Goal: Task Accomplishment & Management: Complete application form

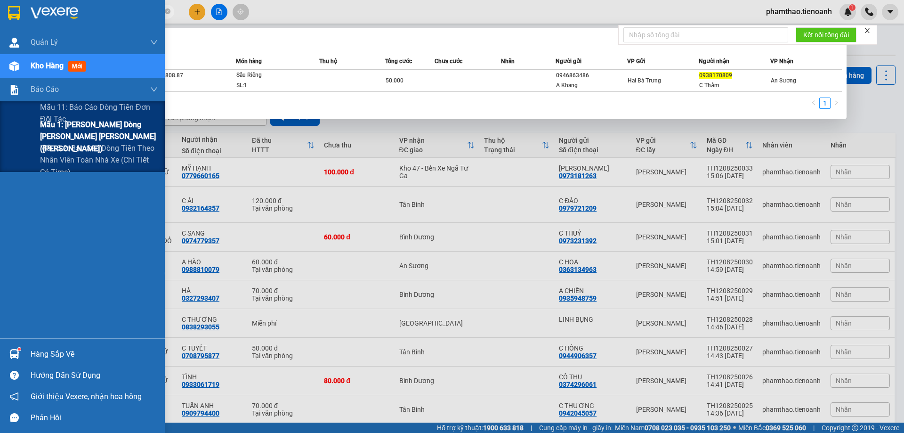
click at [63, 131] on span "Mẫu 1: [PERSON_NAME] dòng [PERSON_NAME] [PERSON_NAME] ([PERSON_NAME])" at bounding box center [99, 136] width 118 height 35
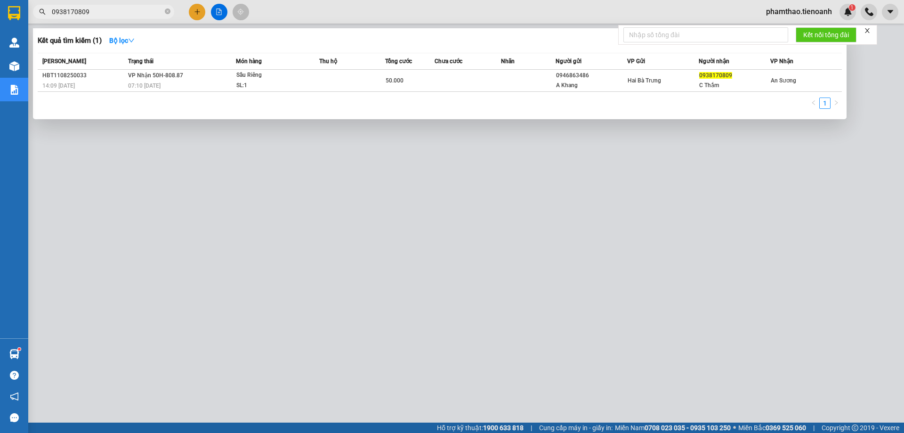
click at [885, 85] on div at bounding box center [452, 216] width 904 height 433
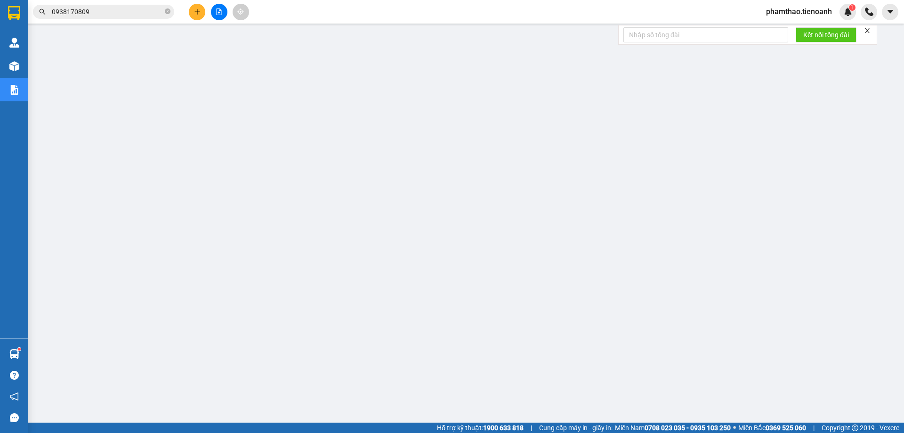
click at [867, 27] on icon "close" at bounding box center [867, 30] width 7 height 7
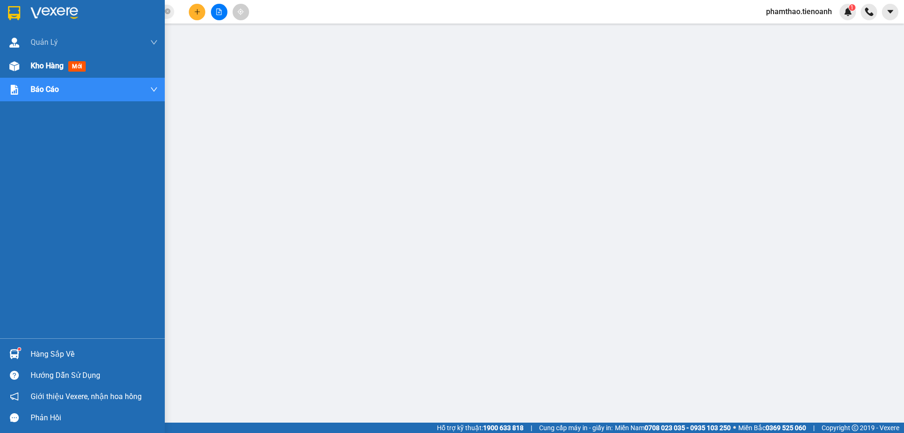
click at [36, 71] on div "Kho hàng mới" at bounding box center [60, 66] width 59 height 12
click at [45, 66] on span "Kho hàng" at bounding box center [47, 65] width 33 height 9
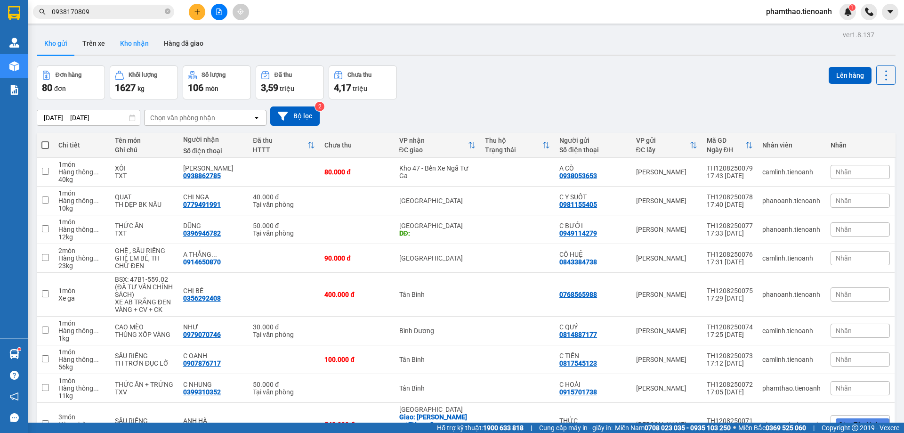
click at [139, 49] on button "Kho nhận" at bounding box center [135, 43] width 44 height 23
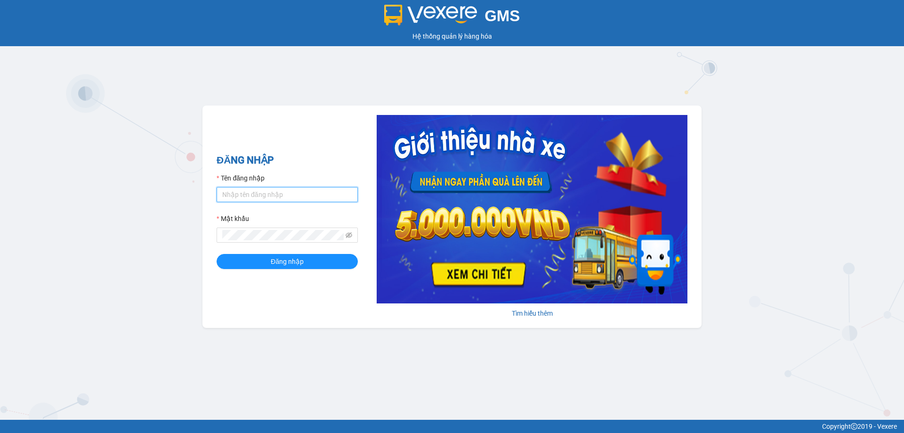
type input "phamthao.tienoanh"
click at [284, 252] on form "Tên đăng nhập phamthao.tienoanh Mật khẩu Đăng nhập" at bounding box center [287, 221] width 141 height 96
click at [281, 257] on span "Đăng nhập" at bounding box center [287, 261] width 33 height 10
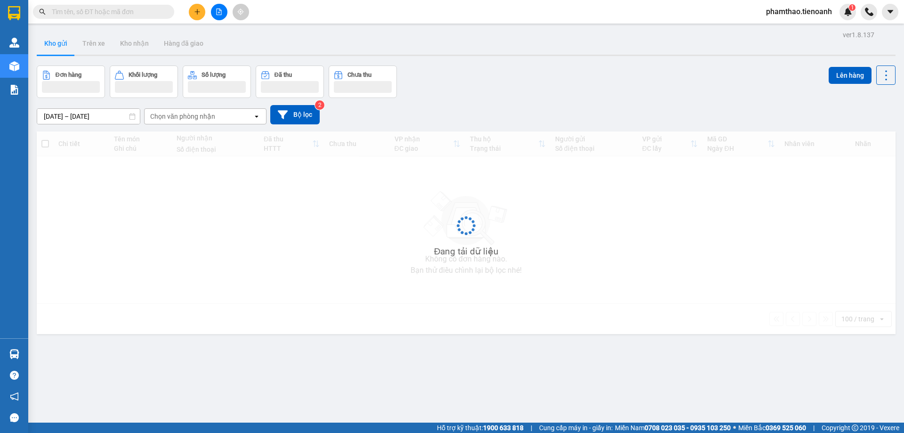
click at [143, 8] on input "text" at bounding box center [107, 12] width 111 height 10
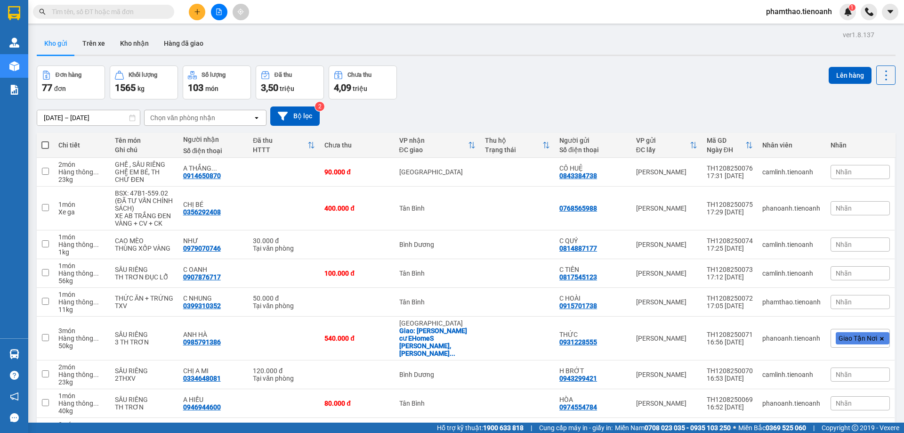
paste input "0352776527"
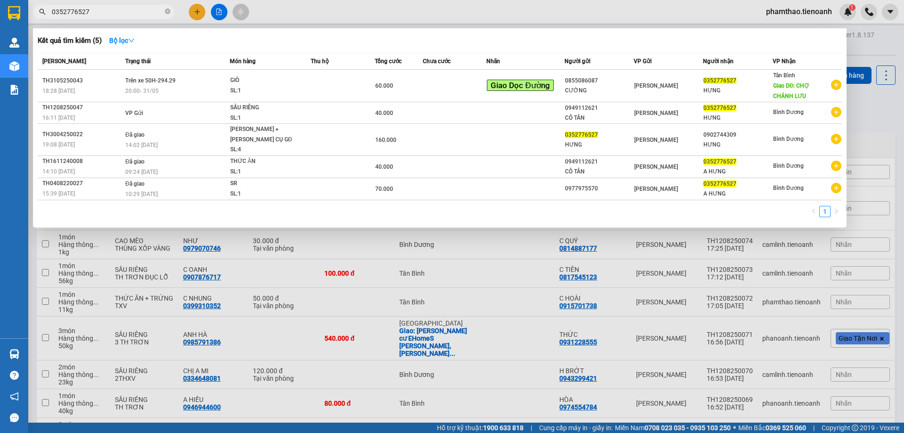
type input "0352776527"
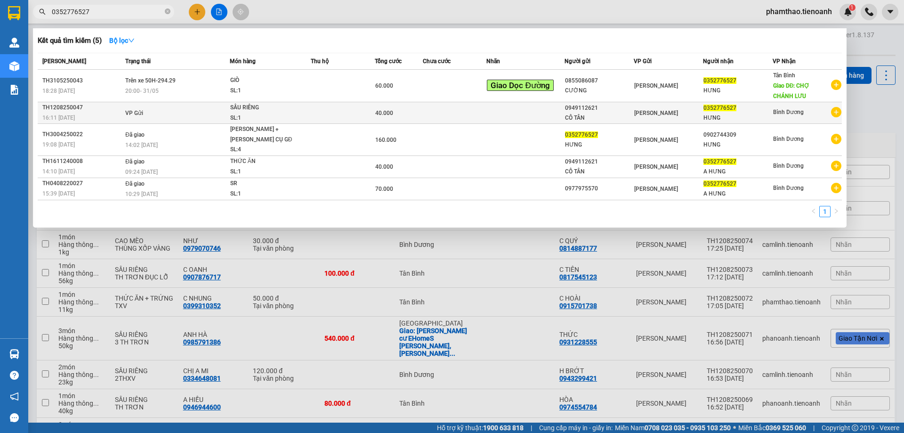
click at [446, 115] on td at bounding box center [455, 113] width 64 height 22
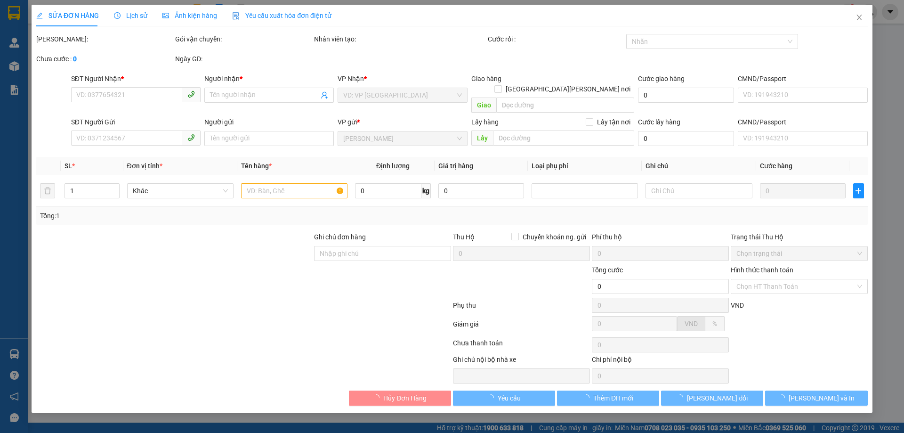
type input "0352776527"
type input "HƯNG"
type input "0949112621"
type input "CÔ TÂN"
type input "40.000"
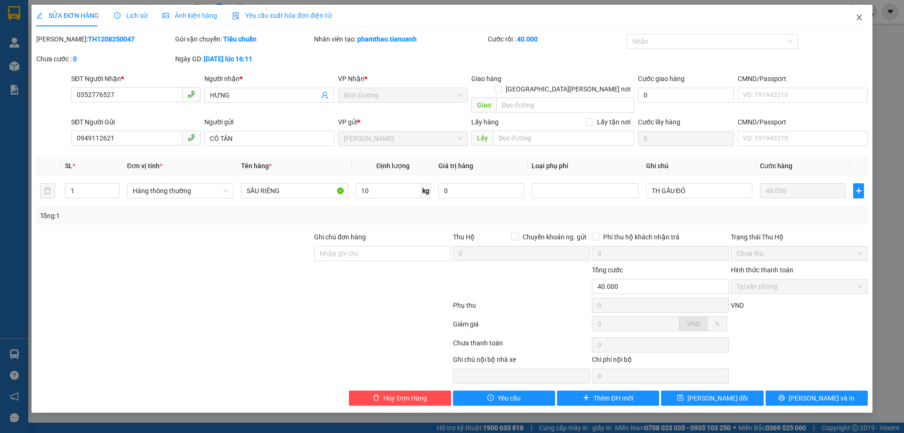
click at [857, 17] on icon "close" at bounding box center [860, 18] width 8 height 8
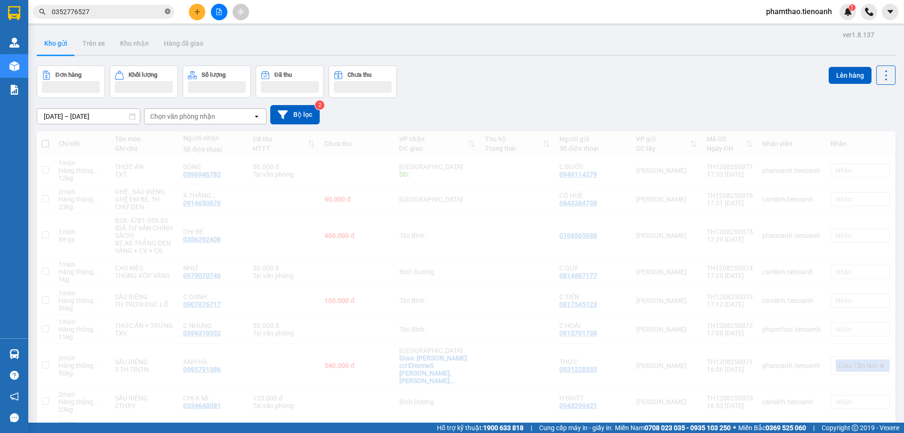
click at [168, 8] on span at bounding box center [168, 12] width 6 height 9
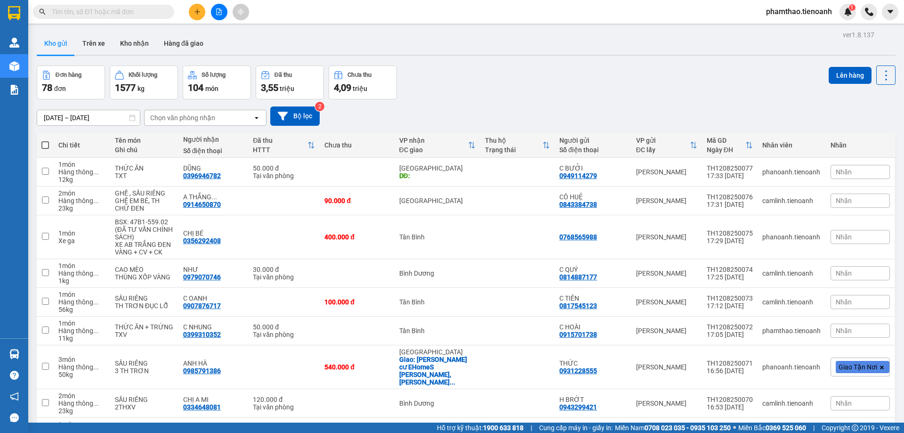
paste input "0938729380"
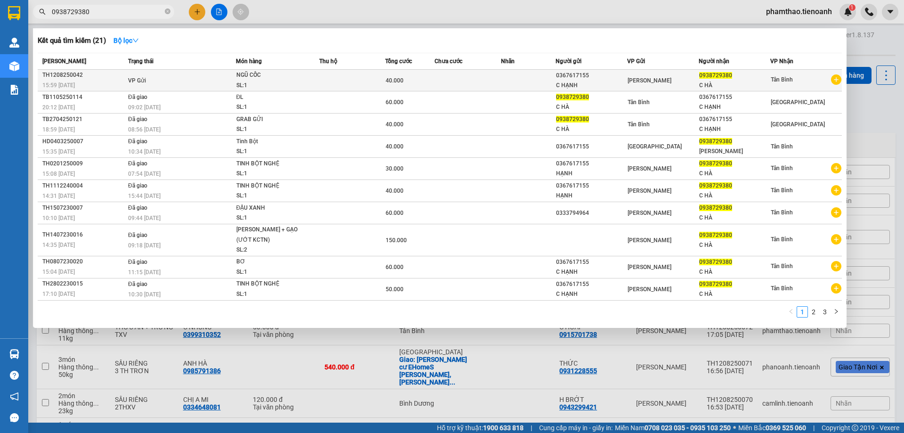
type input "0938729380"
click at [498, 90] on td at bounding box center [468, 81] width 66 height 22
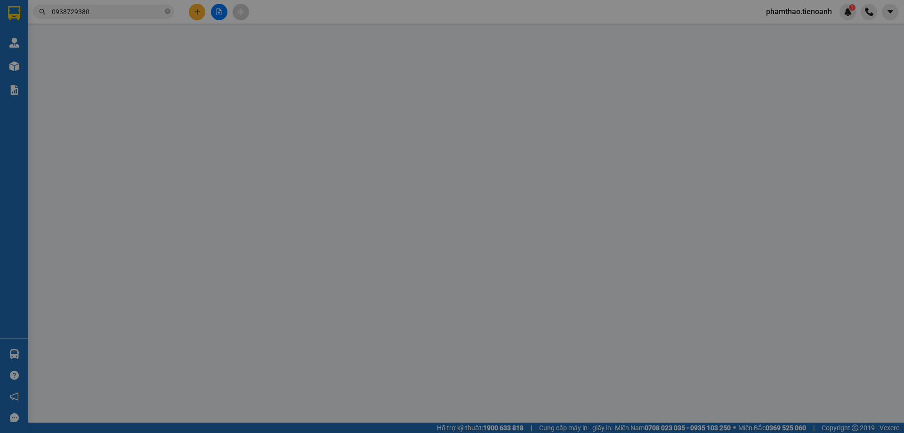
type input "0938729380"
type input "C HÀ"
type input "0367617155"
type input "C HẠNH"
type input "40.000"
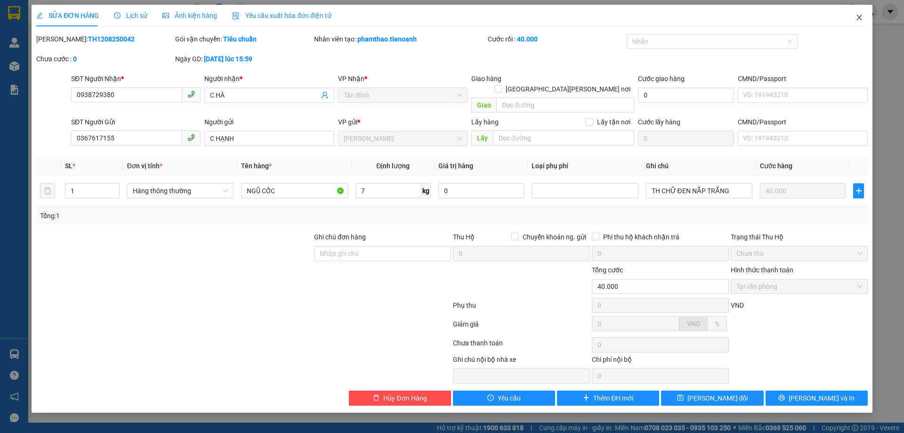
click at [853, 11] on span "Close" at bounding box center [859, 18] width 26 height 26
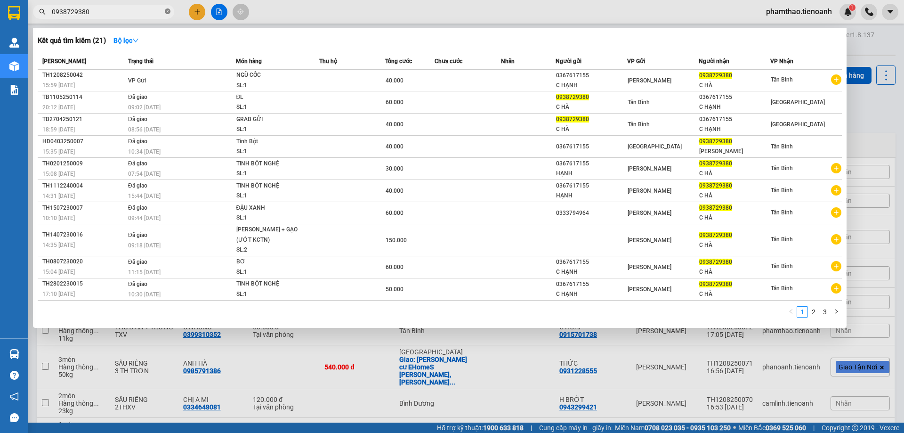
click at [166, 12] on icon "close-circle" at bounding box center [168, 11] width 6 height 6
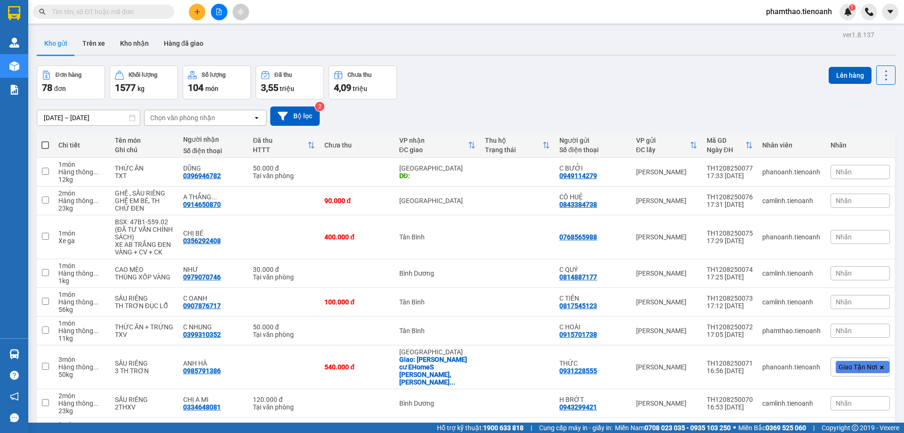
paste input "0399965547"
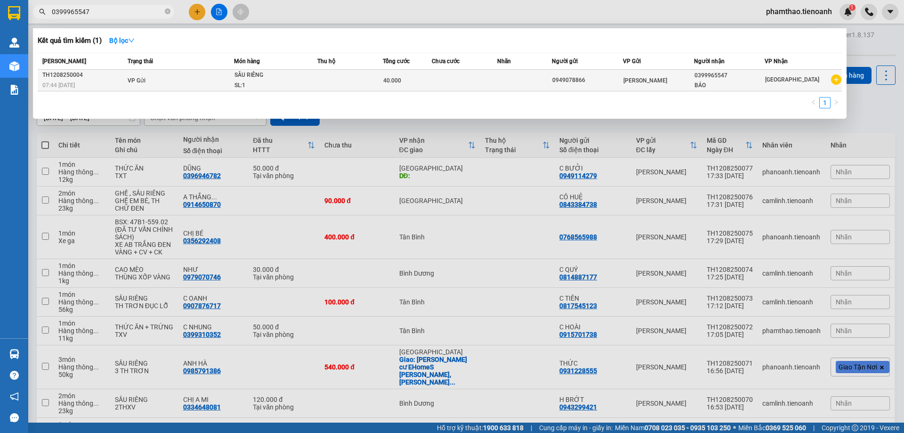
type input "0399965547"
click at [224, 86] on td "VP Gửi" at bounding box center [179, 81] width 109 height 22
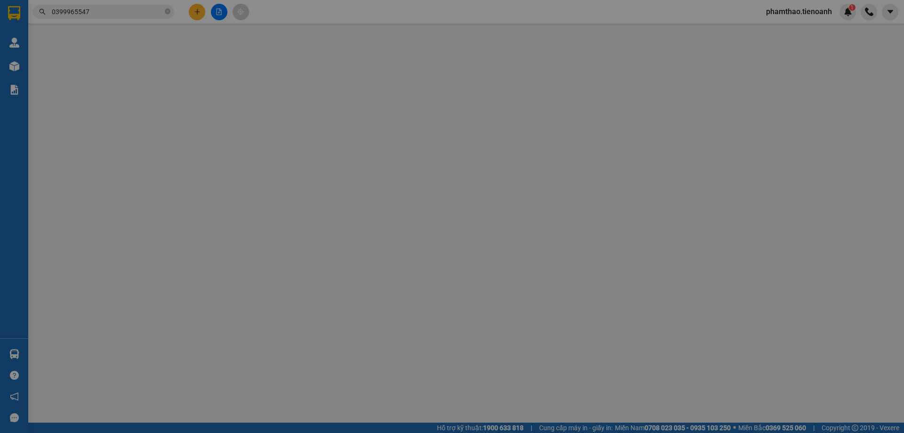
type input "0399965547"
type input "BẢO"
type input "0949078866"
type input "40.000"
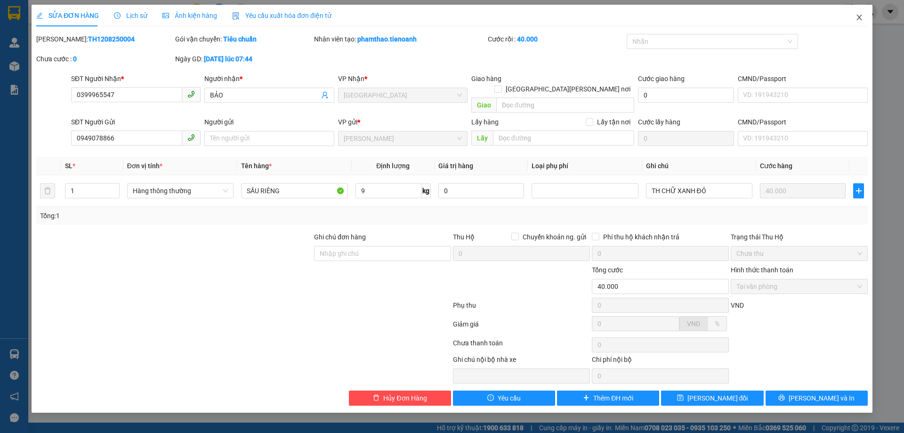
click at [864, 23] on span "Close" at bounding box center [859, 18] width 26 height 26
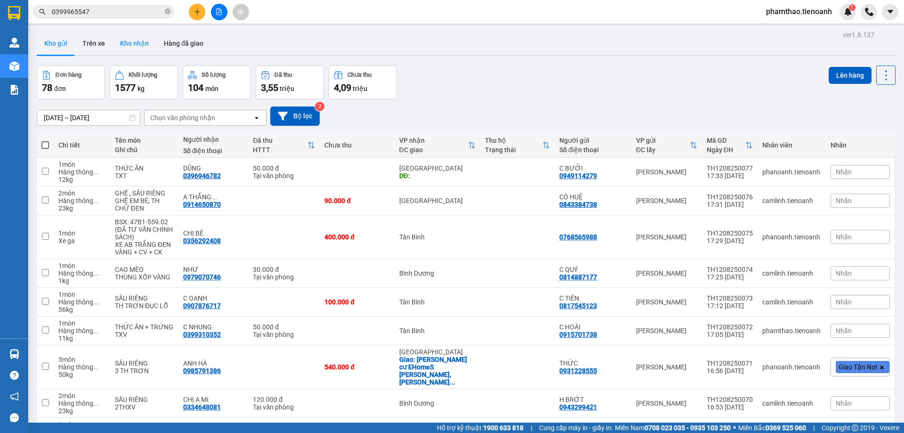
click at [137, 44] on button "Kho nhận" at bounding box center [135, 43] width 44 height 23
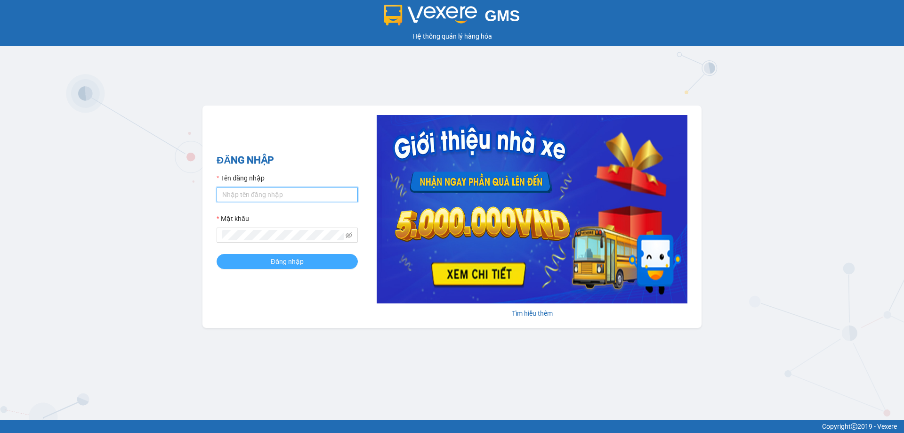
type input "phamthao.tienoanh"
click at [282, 258] on span "Đăng nhập" at bounding box center [287, 261] width 33 height 10
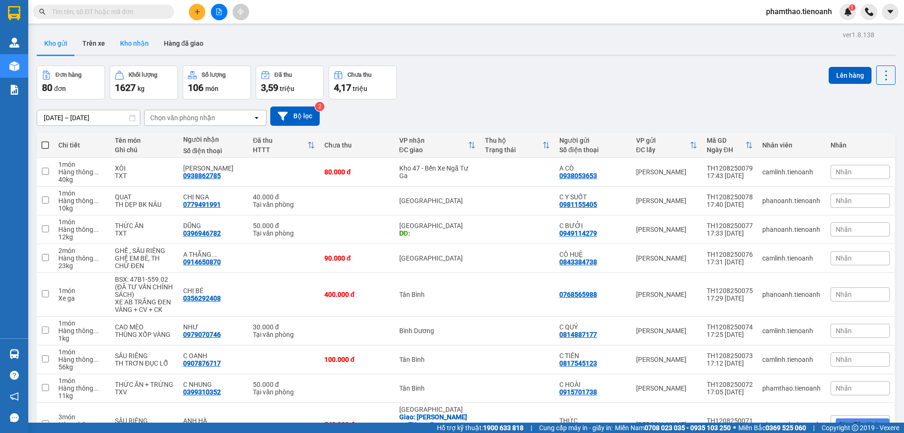
click at [121, 44] on button "Kho nhận" at bounding box center [135, 43] width 44 height 23
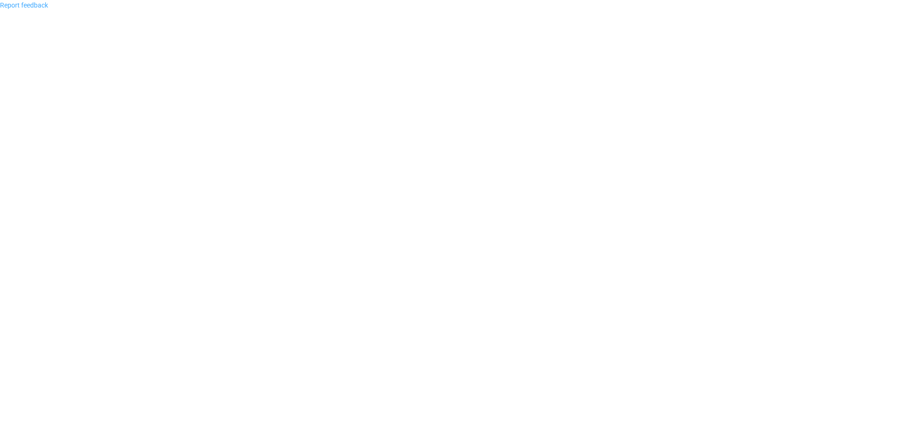
click at [37, 5] on link "Report feedback" at bounding box center [24, 5] width 48 height 8
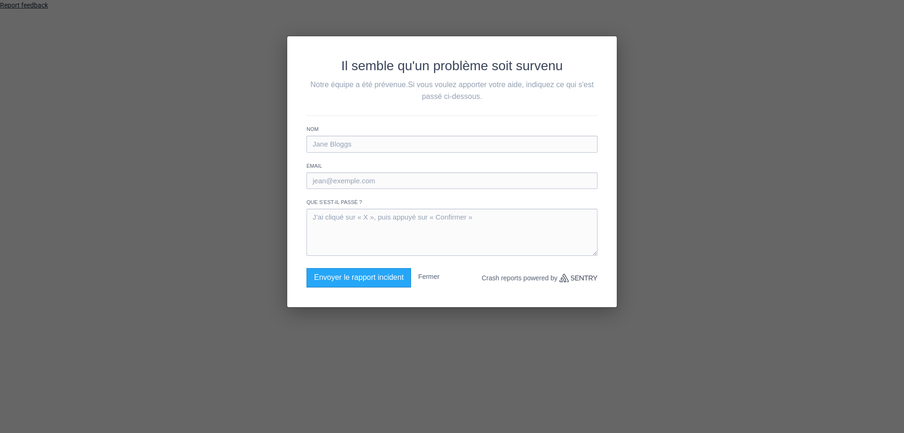
click at [37, 5] on body "Report feedback Il semble qu'un problème soit survenu Notre équipe a été préven…" at bounding box center [452, 216] width 904 height 433
click at [346, 281] on button "Envoyer le rapport incident" at bounding box center [359, 277] width 105 height 19
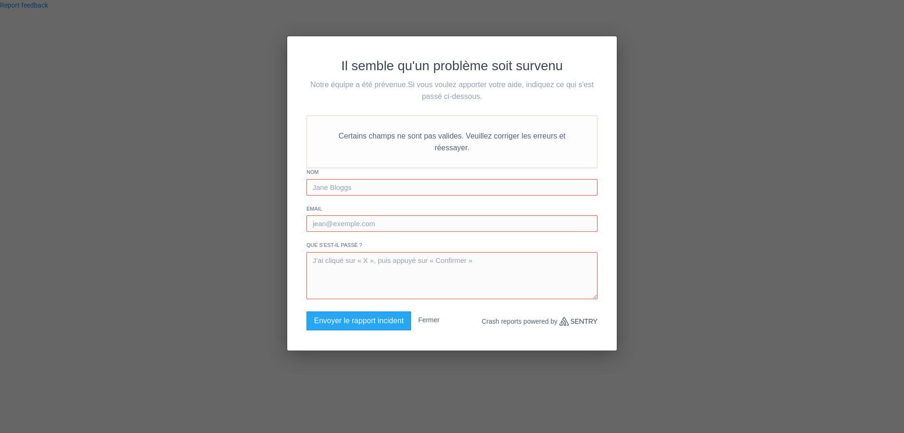
drag, startPoint x: 760, startPoint y: 177, endPoint x: 761, endPoint y: 94, distance: 82.9
click at [760, 177] on div "Il semble qu'un problème soit survenu Notre équipe a été prévenue. Si vous voul…" at bounding box center [452, 216] width 904 height 433
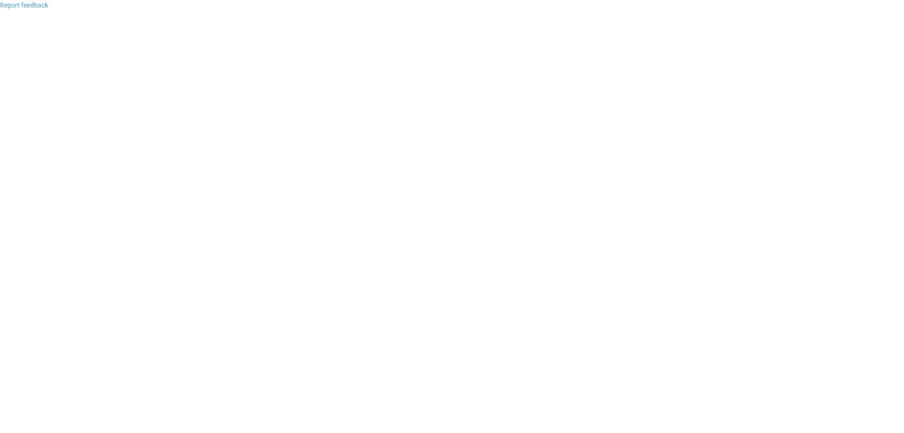
click at [30, 9] on link "Report feedback" at bounding box center [24, 5] width 48 height 8
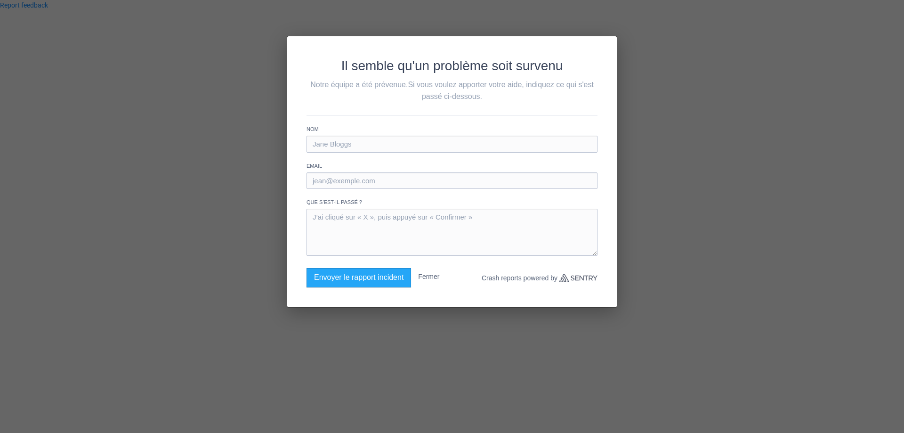
drag, startPoint x: 553, startPoint y: 283, endPoint x: 541, endPoint y: 286, distance: 12.6
click at [541, 286] on p "Crash reports powered by Sentry" at bounding box center [540, 278] width 116 height 20
click at [370, 284] on button "Envoyer le rapport incident" at bounding box center [359, 277] width 105 height 19
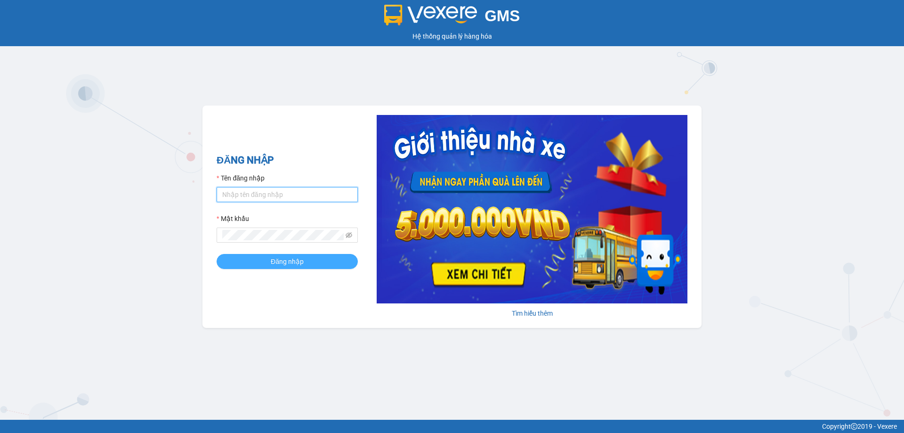
type input "phamthao.tienoanh"
click at [240, 263] on button "Đăng nhập" at bounding box center [287, 261] width 141 height 15
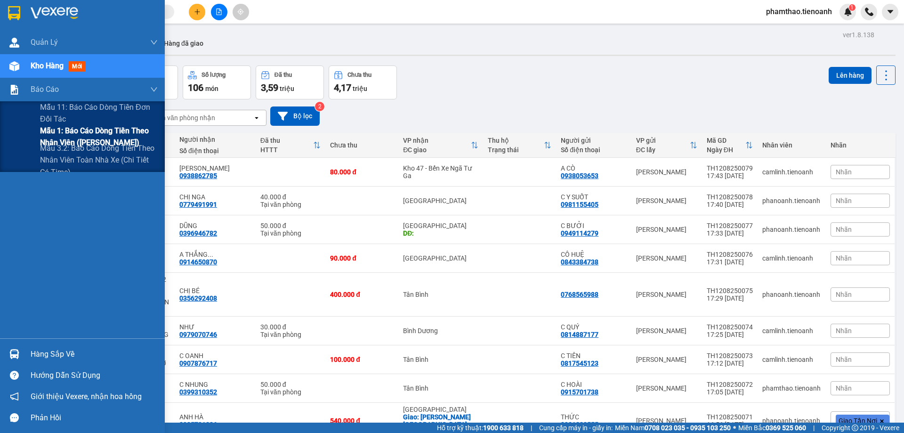
click at [78, 135] on span "Mẫu 1: [PERSON_NAME] dòng [PERSON_NAME] [PERSON_NAME] ([PERSON_NAME])" at bounding box center [99, 137] width 118 height 24
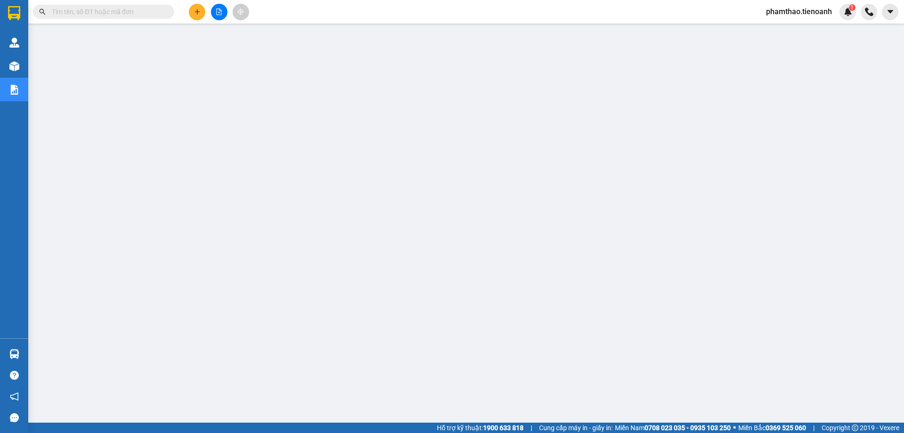
click at [138, 18] on span at bounding box center [103, 12] width 141 height 14
click at [140, 13] on input "text" at bounding box center [107, 12] width 111 height 10
paste input "0763166651"
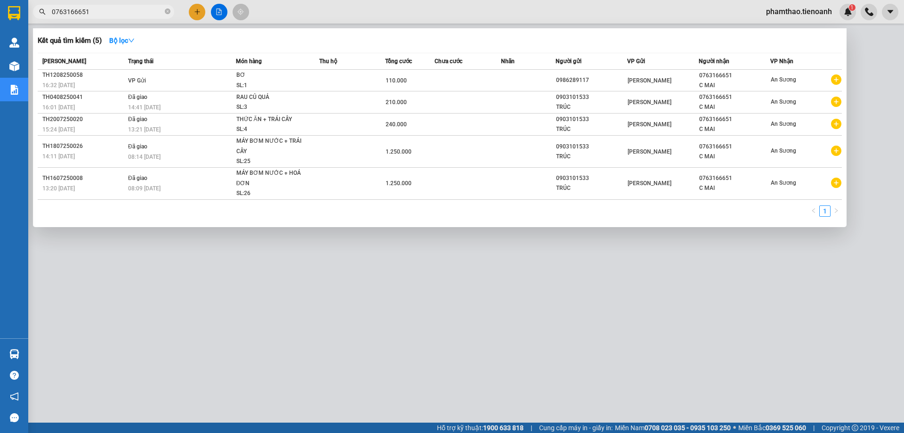
type input "0763166651"
click at [197, 12] on div at bounding box center [452, 216] width 904 height 433
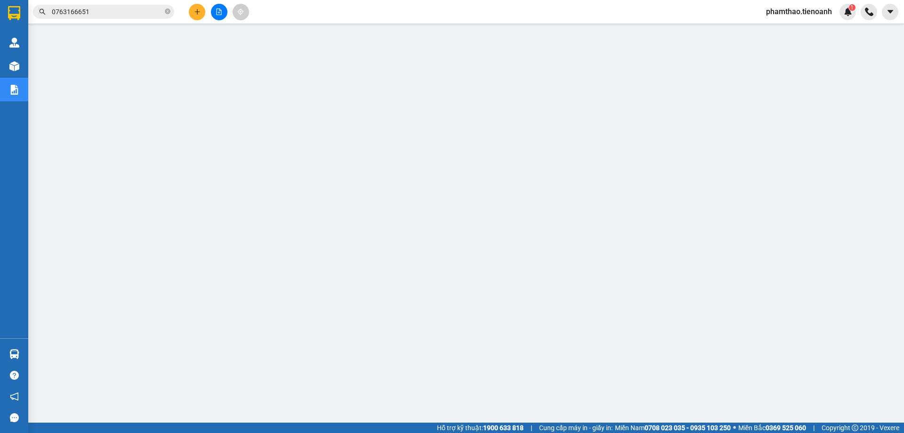
click at [195, 9] on icon "plus" at bounding box center [197, 11] width 7 height 7
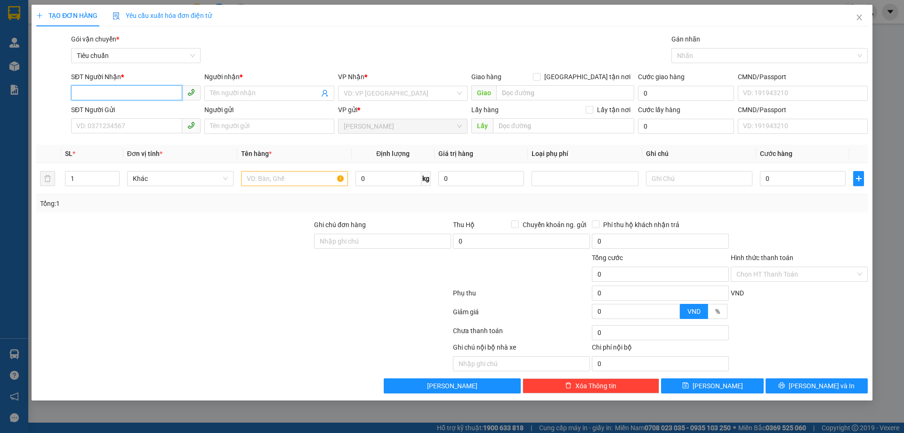
paste input "0763166651"
type input "0763166651"
click at [857, 16] on icon "close" at bounding box center [859, 18] width 5 height 6
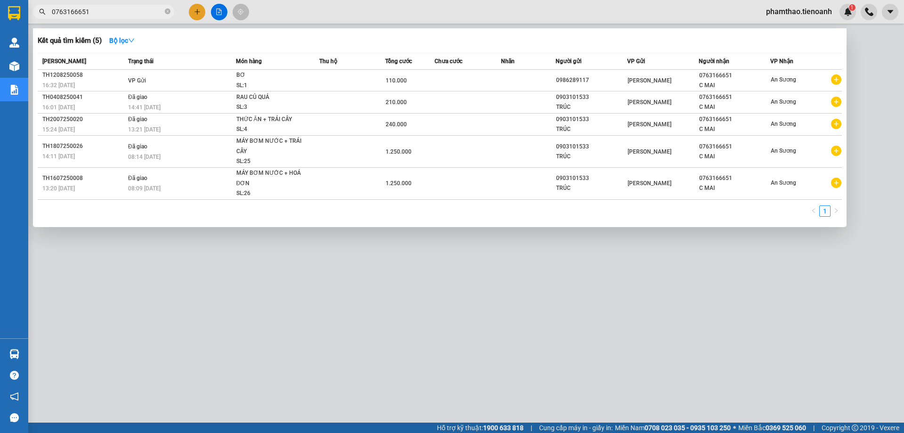
click at [151, 15] on input "0763166651" at bounding box center [107, 12] width 111 height 10
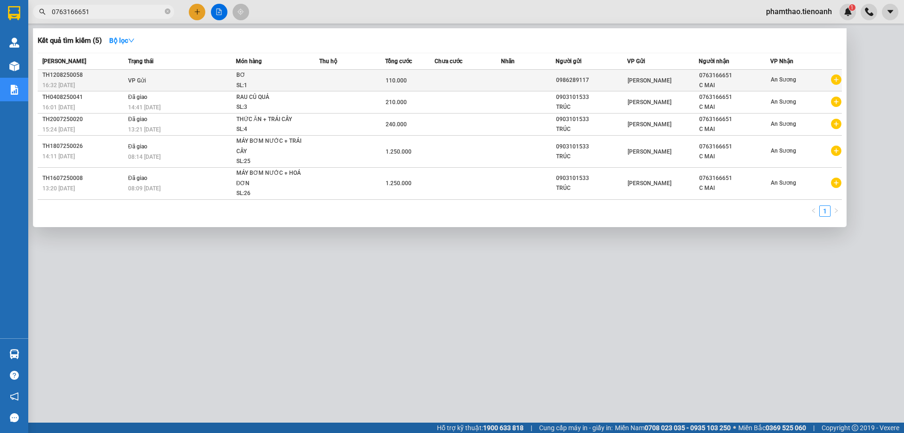
click at [182, 79] on td "VP Gửi" at bounding box center [181, 81] width 110 height 22
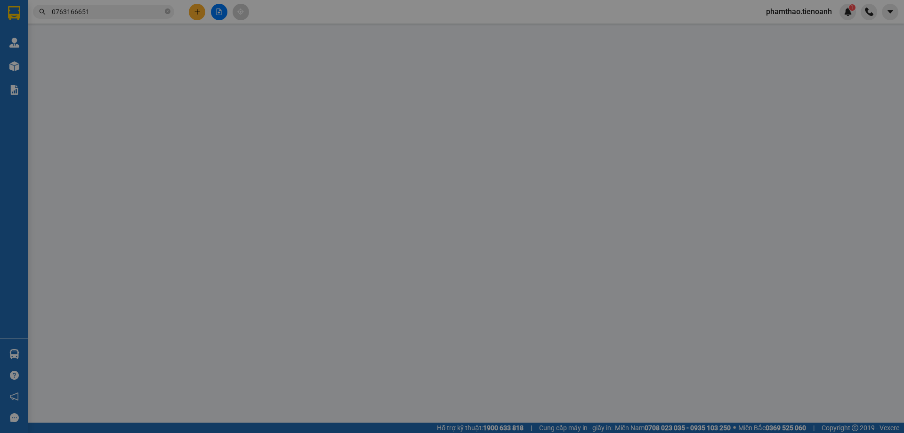
type input "0763166651"
type input "C MAI"
type input "0986289117"
type input "110.000"
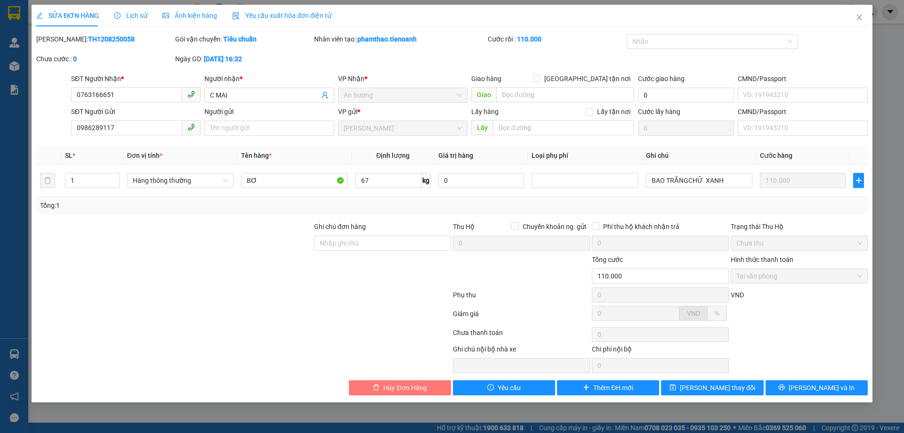
click at [379, 380] on button "Hủy Đơn Hàng" at bounding box center [400, 387] width 102 height 15
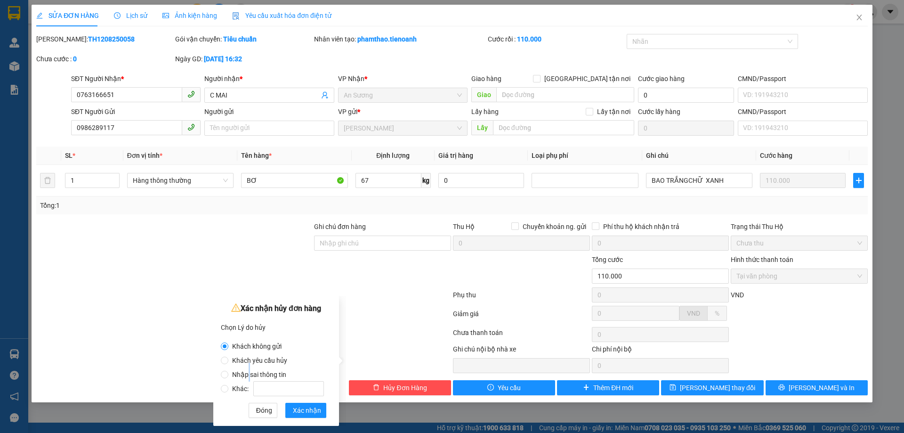
click at [248, 371] on span "Nhập sai thông tin" at bounding box center [259, 375] width 62 height 8
click at [224, 372] on input "Nhập sai thông tin" at bounding box center [225, 375] width 8 height 8
radio input "true"
radio input "false"
click at [306, 414] on span "Xác nhận" at bounding box center [307, 410] width 28 height 10
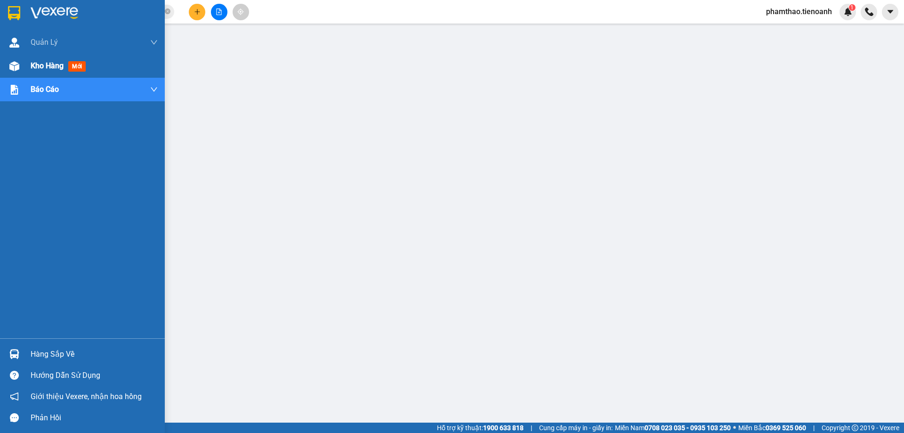
click at [31, 59] on div "Kho hàng mới" at bounding box center [94, 66] width 127 height 24
drag, startPoint x: 37, startPoint y: 65, endPoint x: 48, endPoint y: 64, distance: 10.9
click at [38, 65] on span "Kho hàng" at bounding box center [47, 65] width 33 height 9
click at [56, 64] on span "Kho hàng" at bounding box center [47, 65] width 33 height 9
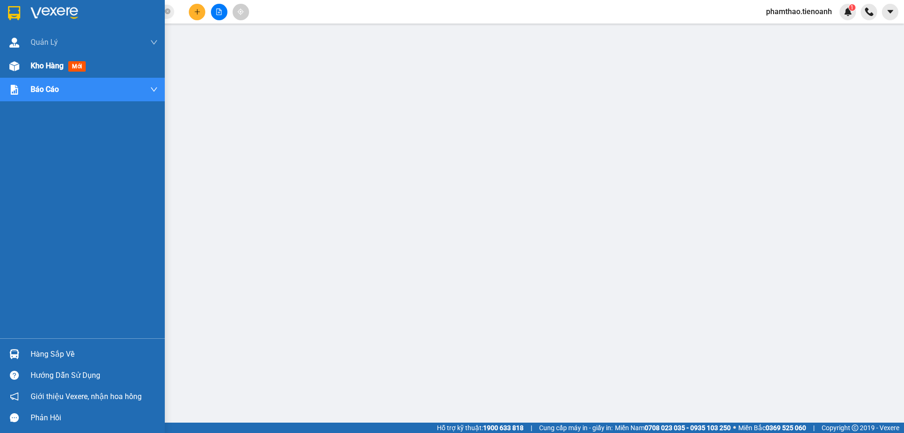
click at [48, 64] on span "Kho hàng" at bounding box center [47, 65] width 33 height 9
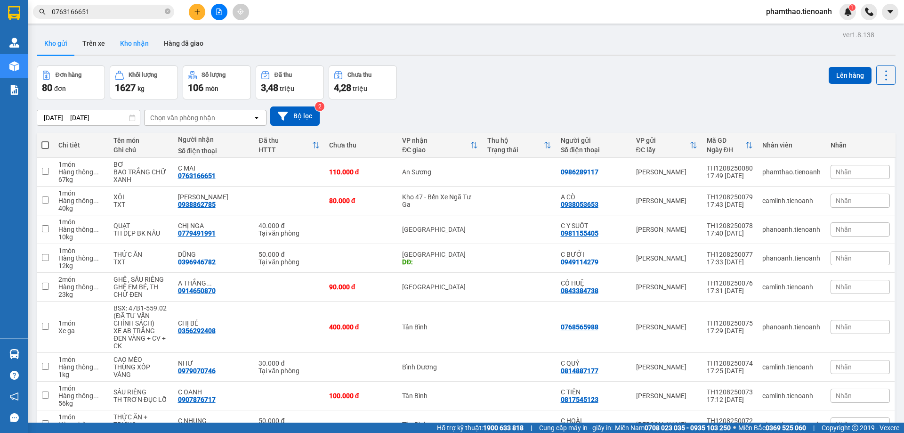
click at [118, 42] on button "Kho nhận" at bounding box center [135, 43] width 44 height 23
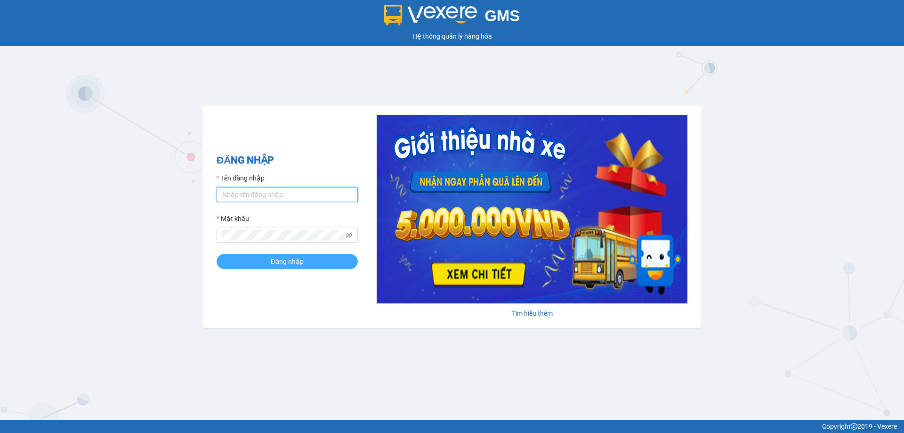
type input "phamthao.tienoanh"
click at [255, 254] on button "Đăng nhập" at bounding box center [287, 261] width 141 height 15
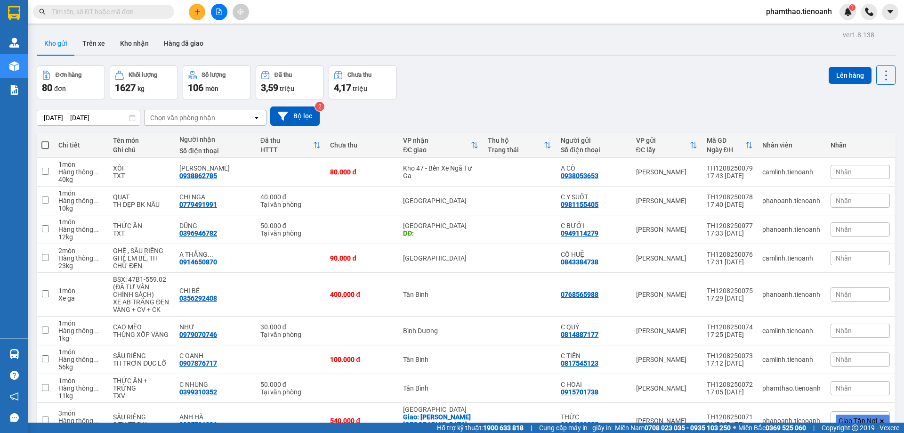
click at [123, 10] on input "text" at bounding box center [107, 12] width 111 height 10
paste input "0763166651"
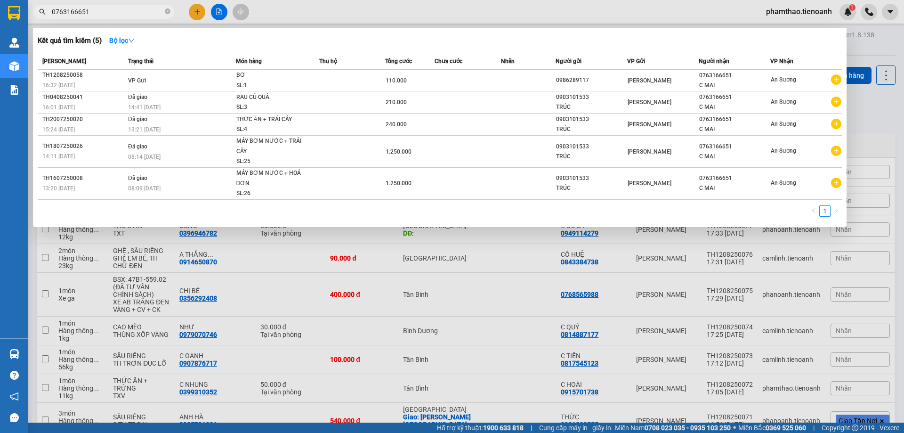
type input "0763166651"
click at [199, 12] on div at bounding box center [452, 216] width 904 height 433
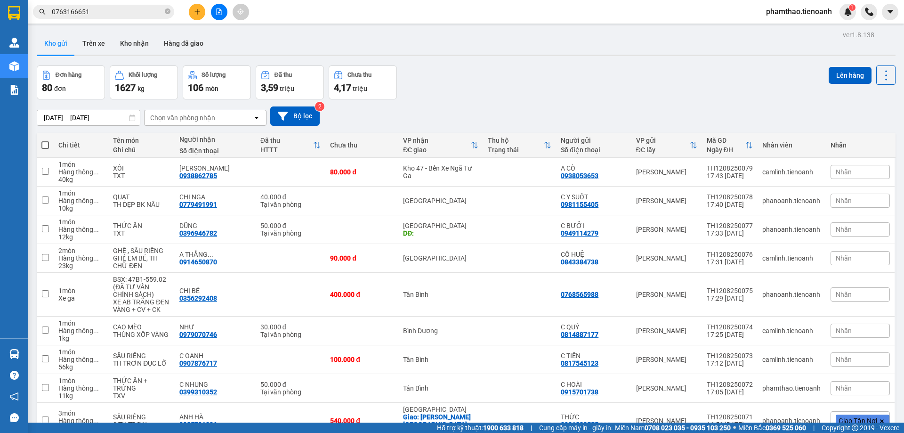
click at [195, 13] on icon "plus" at bounding box center [197, 11] width 7 height 7
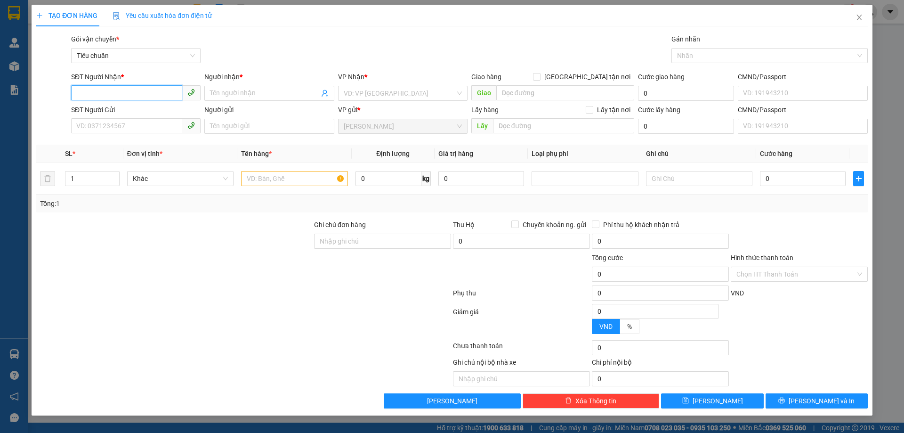
paste input "0763166651"
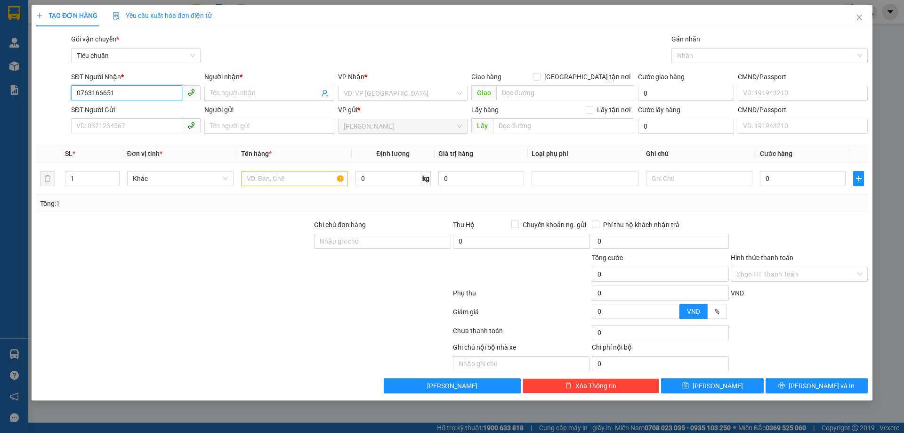
click at [78, 89] on input "0763166651" at bounding box center [126, 92] width 111 height 15
type input "0763166651"
click at [137, 112] on div "0763166651 - C MAI" at bounding box center [136, 112] width 118 height 10
type input "C MAI"
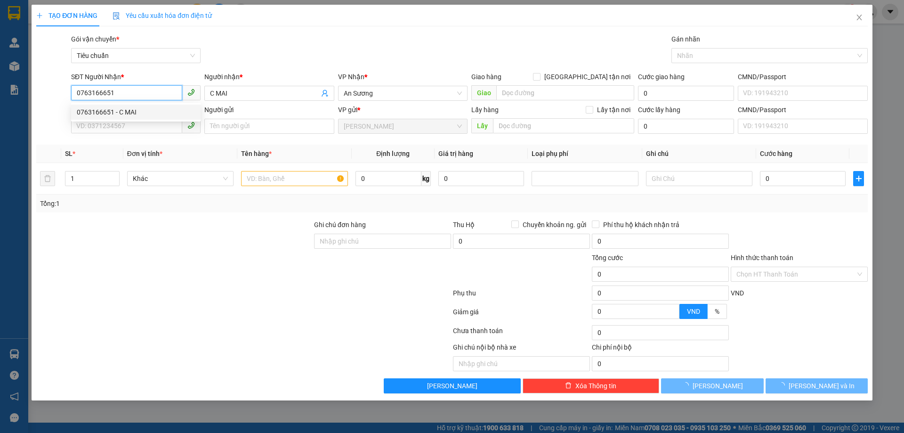
type input "110.000"
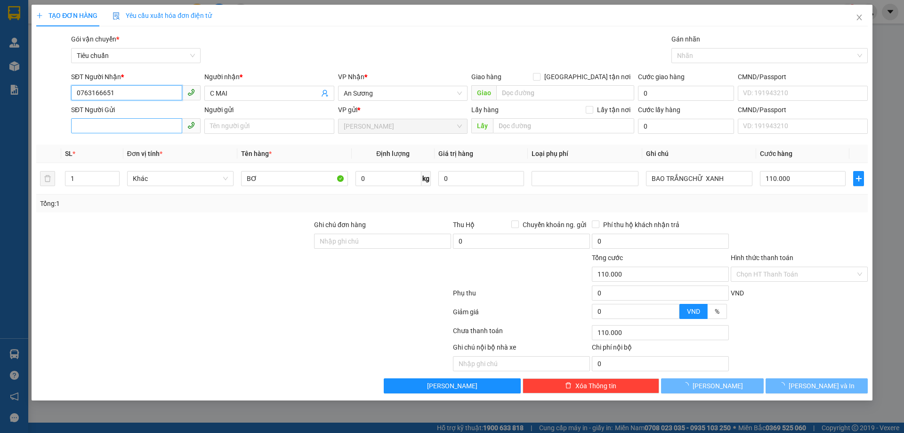
type input "0763166651"
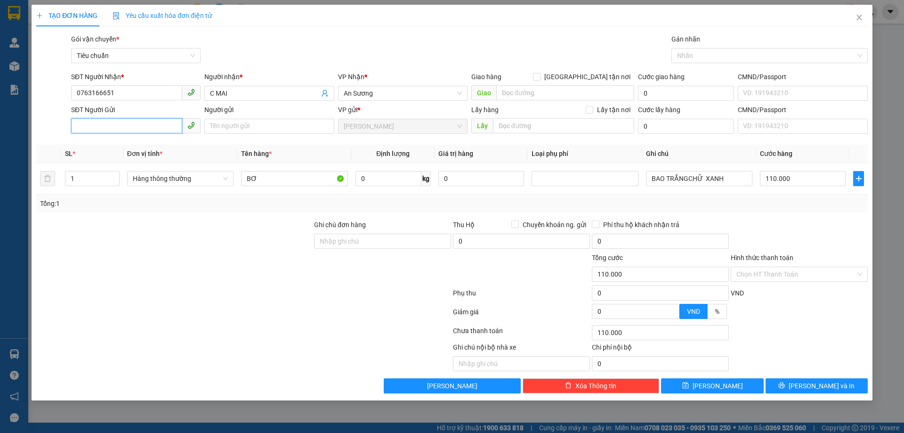
click at [123, 125] on input "SĐT Người Gửi" at bounding box center [126, 125] width 111 height 15
click at [128, 124] on input "SĐT Người Gửi" at bounding box center [126, 125] width 111 height 15
click at [128, 145] on div "0986289117" at bounding box center [136, 145] width 118 height 10
type input "0986289117"
click at [400, 179] on input "0" at bounding box center [389, 178] width 66 height 15
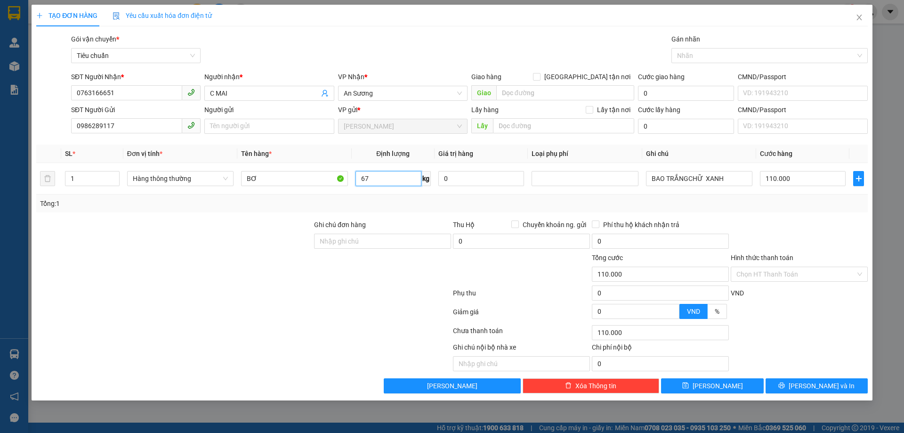
type input "67"
click at [424, 299] on div at bounding box center [243, 294] width 417 height 19
type input "107.200"
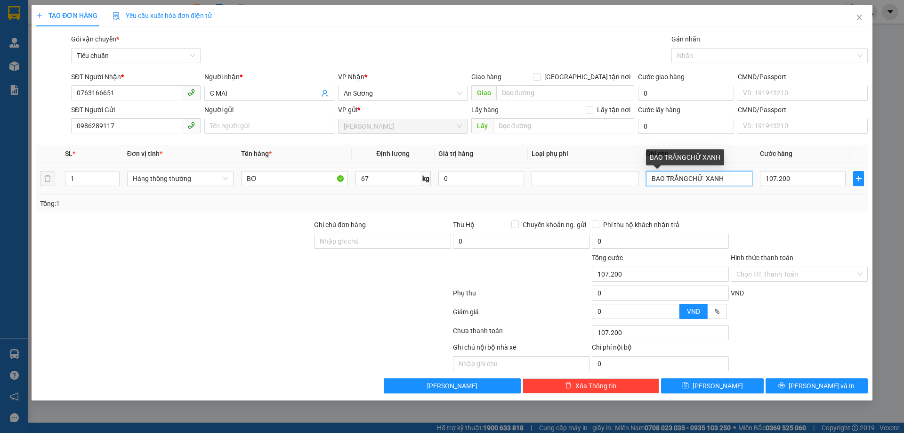
click at [688, 175] on input "BAO TRẮNGCHỮ XANH" at bounding box center [699, 178] width 106 height 15
type input "BAO TRẮNG CHỮ XANH"
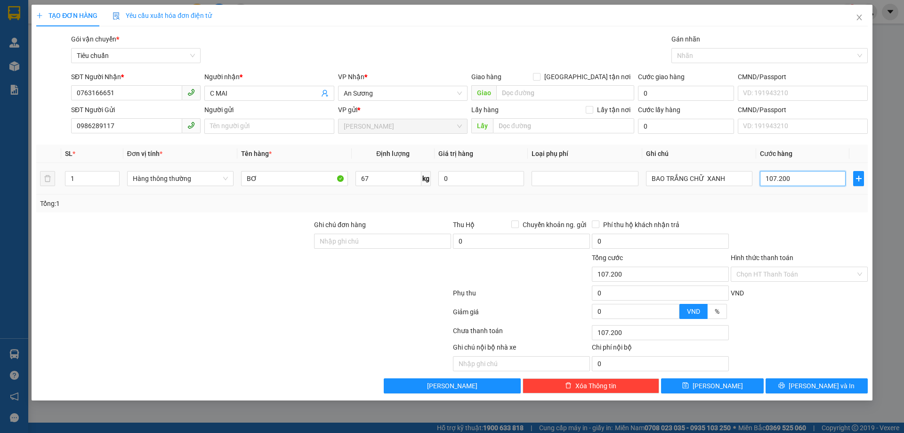
click at [781, 180] on input "107.200" at bounding box center [803, 178] width 86 height 15
type input "1"
type input "11"
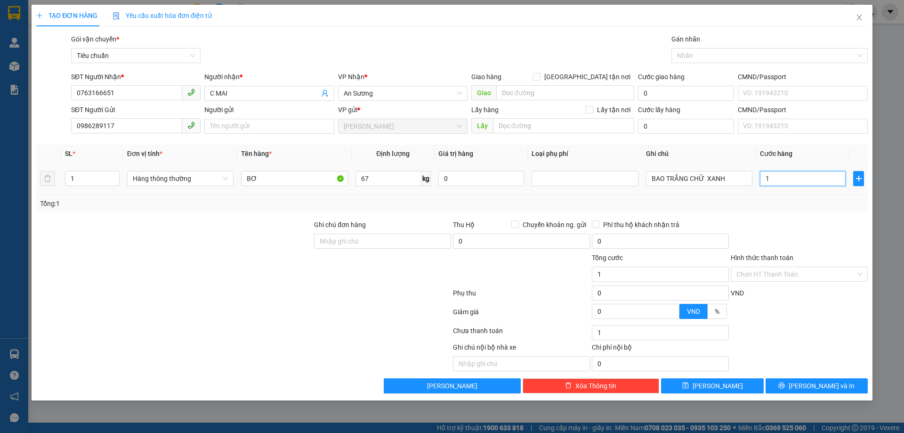
type input "11"
type input "110"
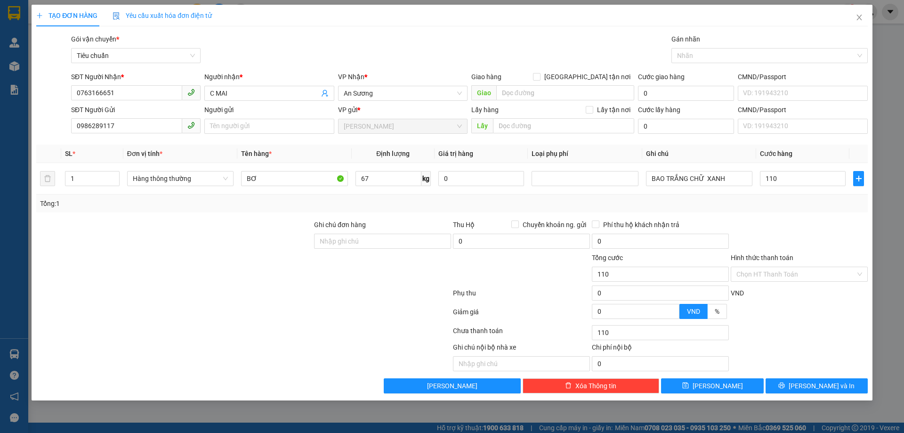
type input "110.000"
click at [772, 222] on div at bounding box center [799, 235] width 139 height 33
click at [778, 393] on div "TẠO ĐƠN HÀNG Yêu cầu xuất hóa đơn điện tử Transit Pickup Surcharge Ids Transit …" at bounding box center [452, 203] width 841 height 396
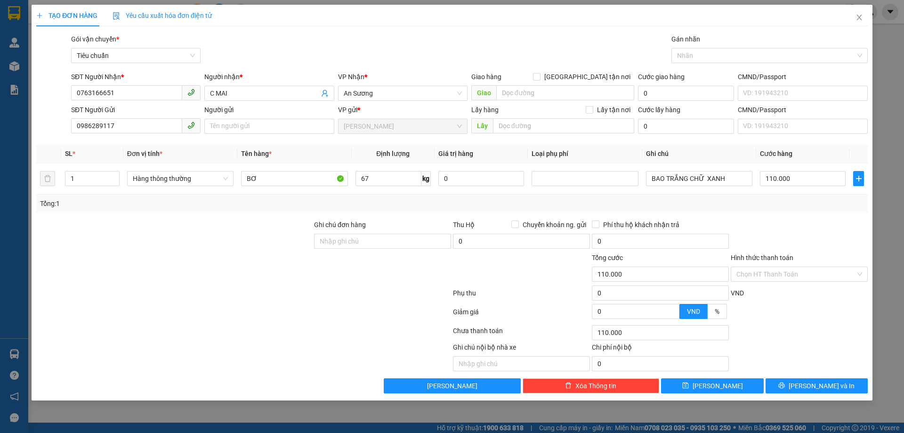
click at [787, 399] on div "TẠO ĐƠN HÀNG Yêu cầu xuất hóa đơn điện tử Transit Pickup Surcharge Ids Transit …" at bounding box center [452, 203] width 841 height 396
click at [789, 384] on button "Lưu và In" at bounding box center [817, 385] width 102 height 15
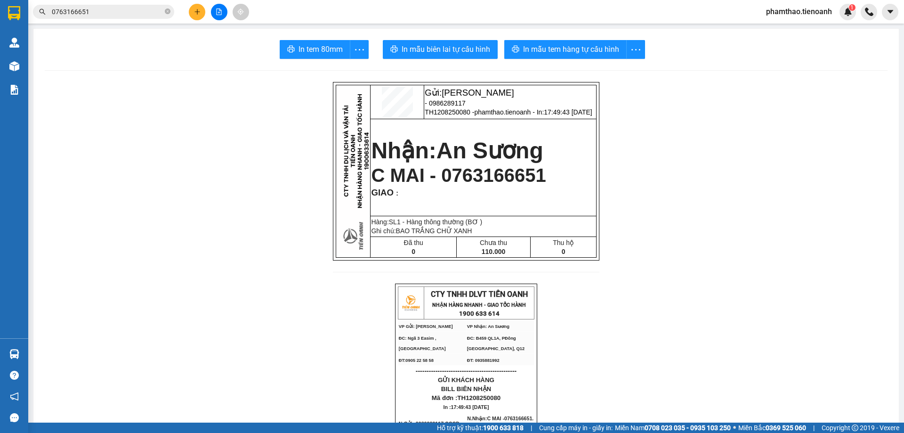
click at [91, 12] on input "0763166651" at bounding box center [107, 12] width 111 height 10
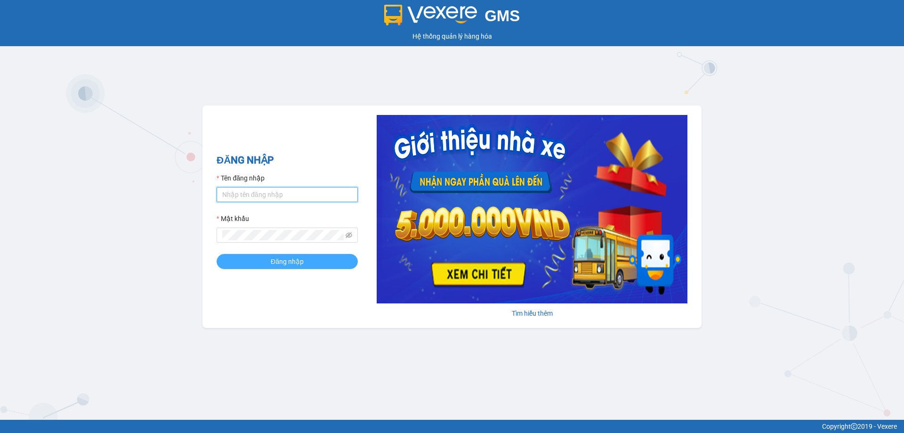
type input "phamthao.tienoanh"
click at [262, 259] on button "Đăng nhập" at bounding box center [287, 261] width 141 height 15
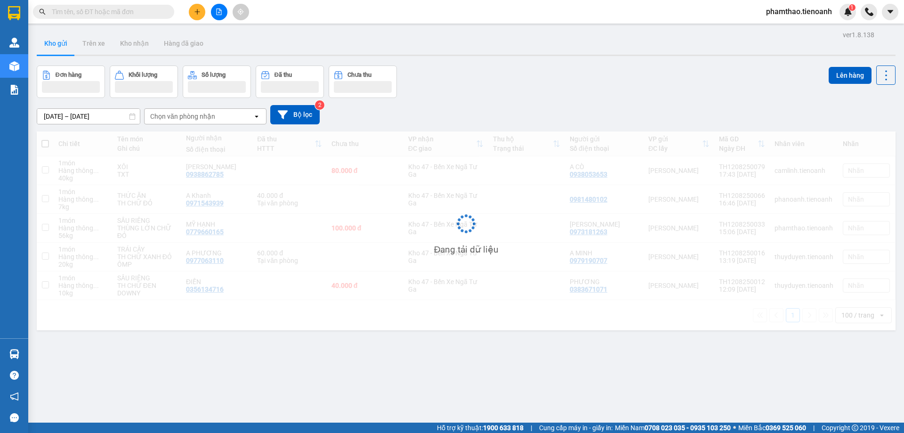
click at [122, 7] on input "text" at bounding box center [107, 12] width 111 height 10
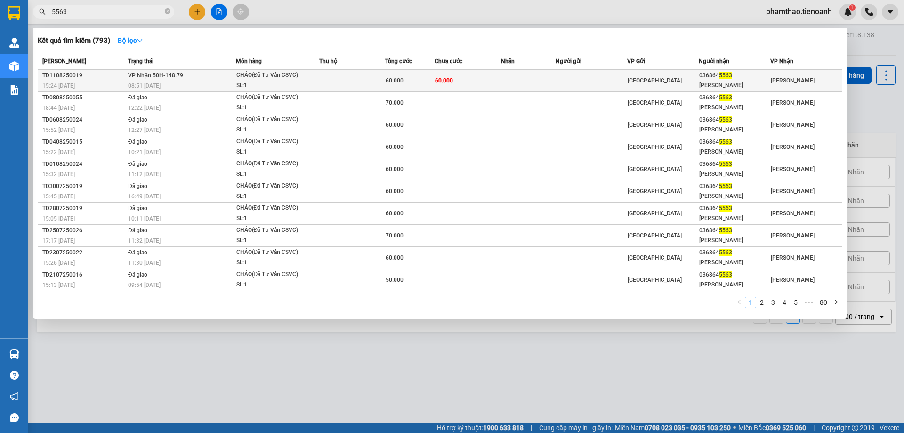
type input "5563"
click at [396, 83] on span "60.000" at bounding box center [395, 80] width 18 height 7
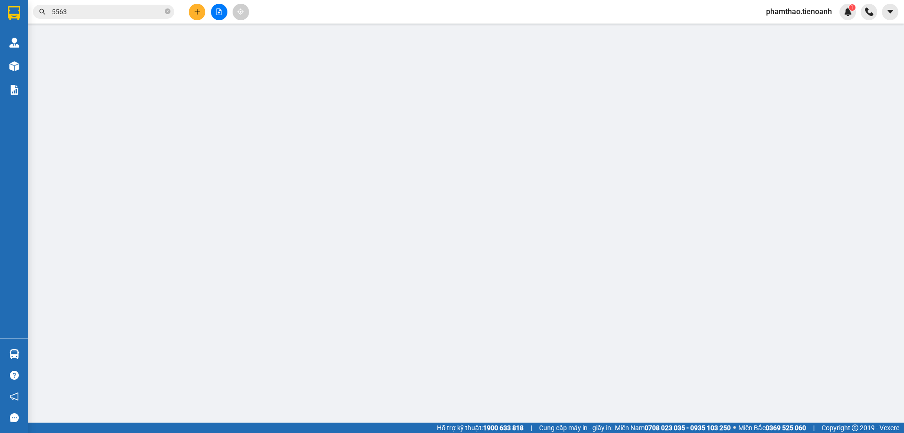
type input "0368645563"
type input "[PERSON_NAME]"
type input "044094009488"
type input "60.000"
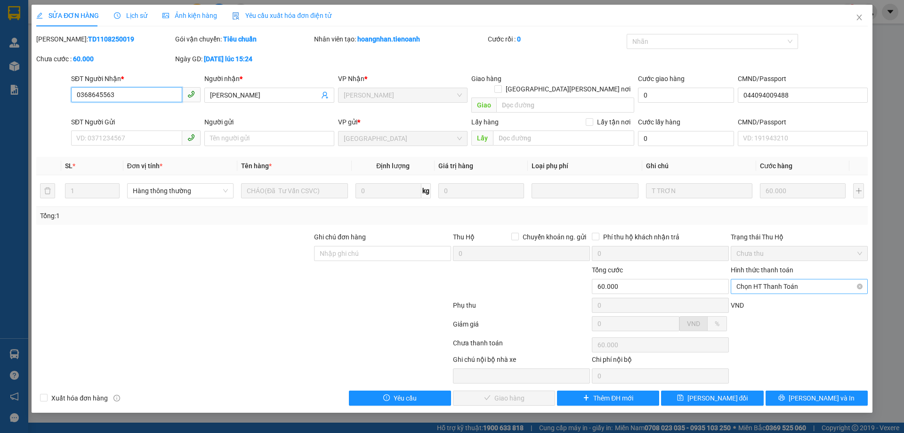
drag, startPoint x: 812, startPoint y: 274, endPoint x: 803, endPoint y: 283, distance: 13.3
click at [811, 279] on span "Chọn HT Thanh Toán" at bounding box center [799, 286] width 126 height 14
click at [763, 292] on div "Tại văn phòng" at bounding box center [799, 295] width 126 height 10
type input "0"
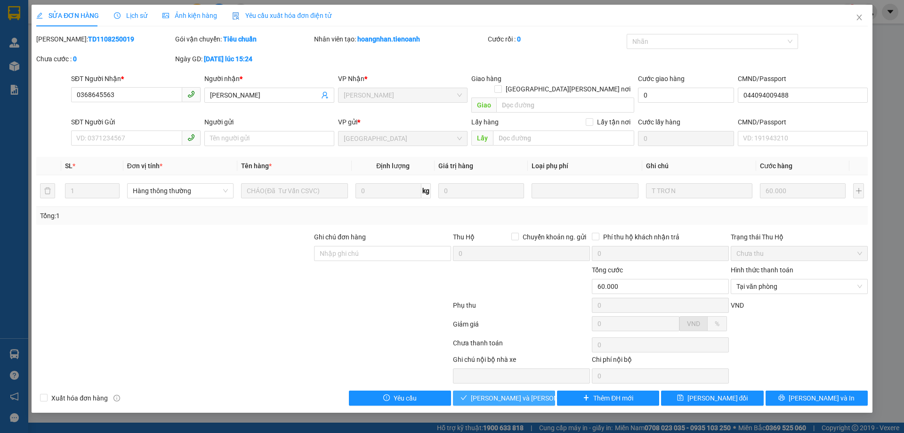
click at [503, 393] on span "[PERSON_NAME] và [PERSON_NAME] hàng" at bounding box center [534, 398] width 127 height 10
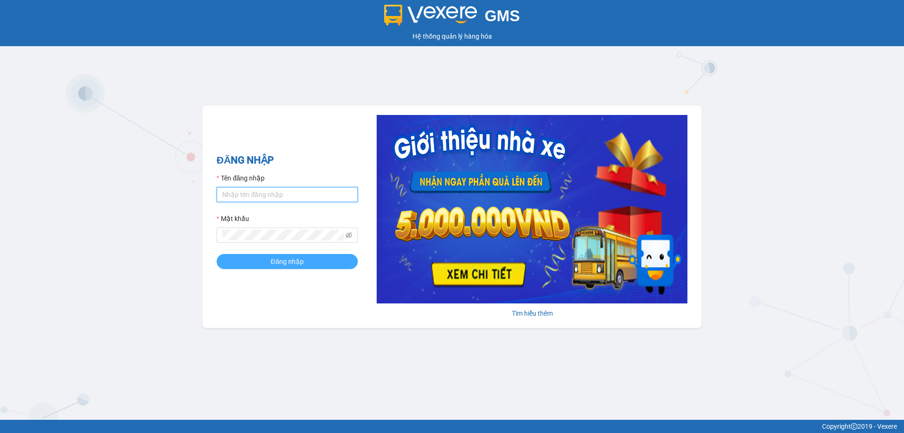
type input "phamthao.tienoanh"
click at [276, 255] on button "Đăng nhập" at bounding box center [287, 261] width 141 height 15
type input "phamthao.tienoanh"
click at [283, 267] on button "Đăng nhập" at bounding box center [287, 261] width 141 height 15
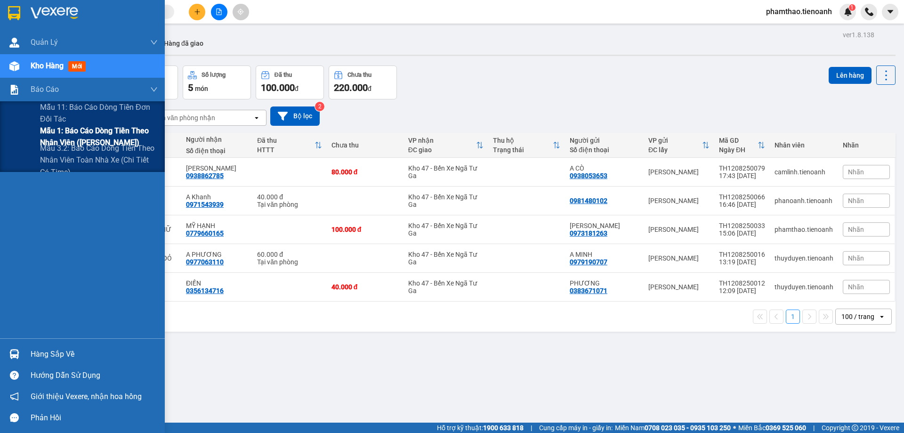
click at [81, 135] on span "Mẫu 1: Báo cáo dòng tiền theo nhân viên ([PERSON_NAME])" at bounding box center [99, 137] width 118 height 24
